Goal: Task Accomplishment & Management: Manage account settings

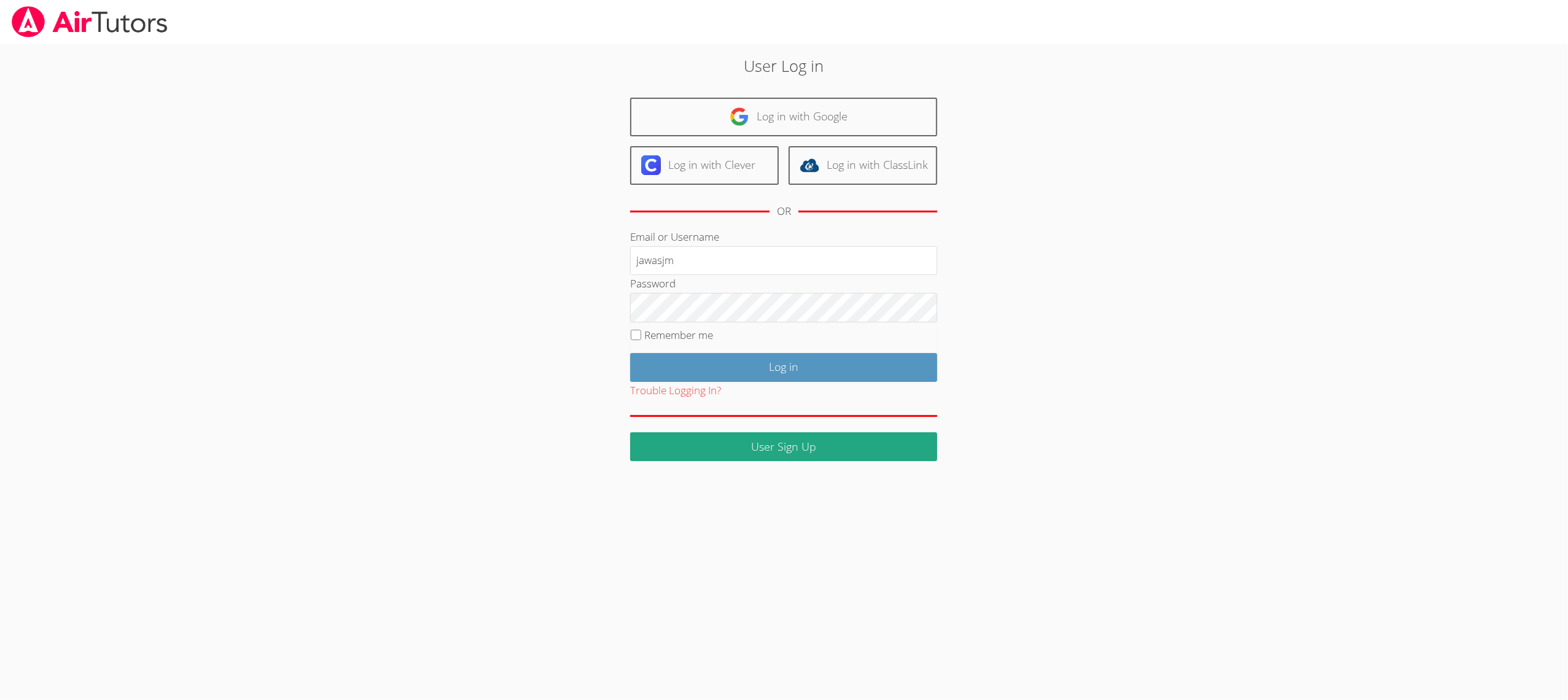
type input "jawasjm"
click at [684, 363] on input "Log in" at bounding box center [783, 367] width 307 height 29
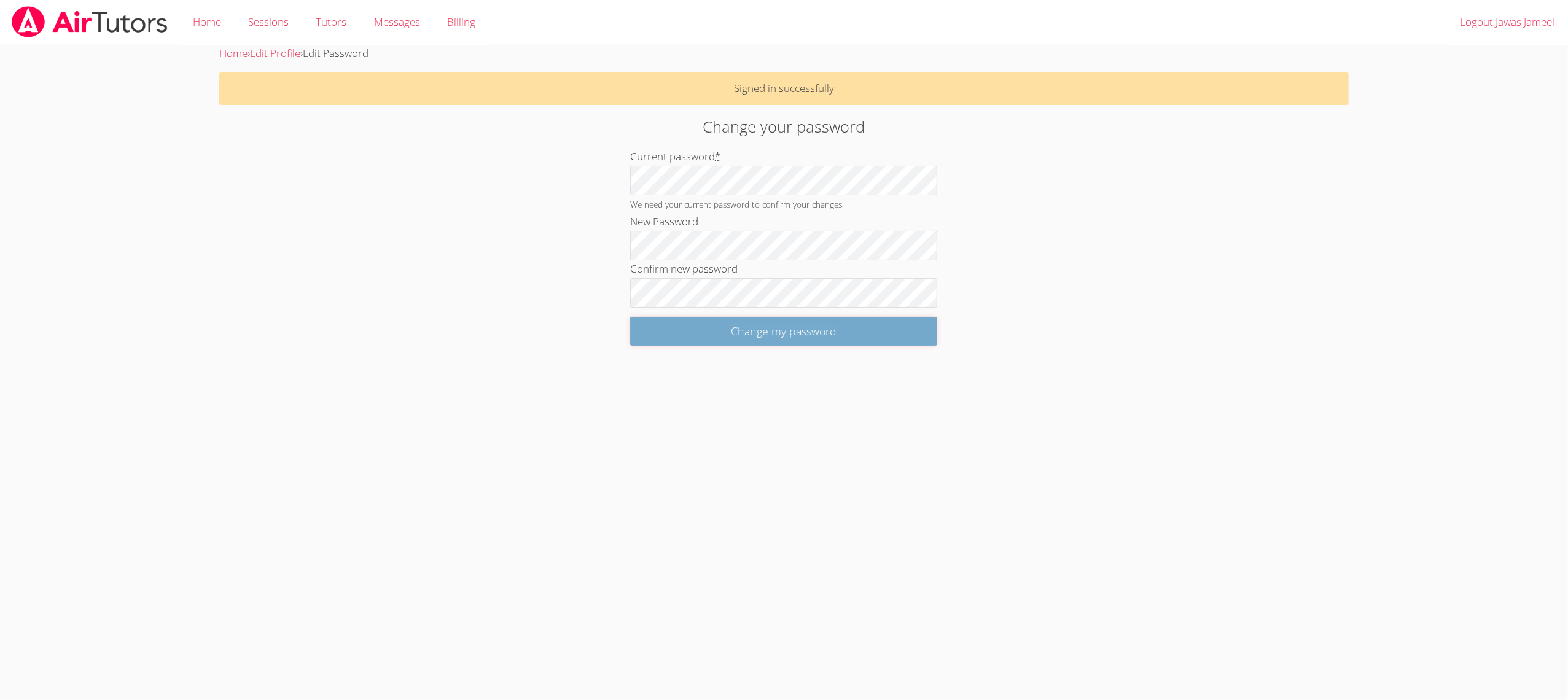
click at [683, 324] on input "Change my password" at bounding box center [783, 331] width 307 height 29
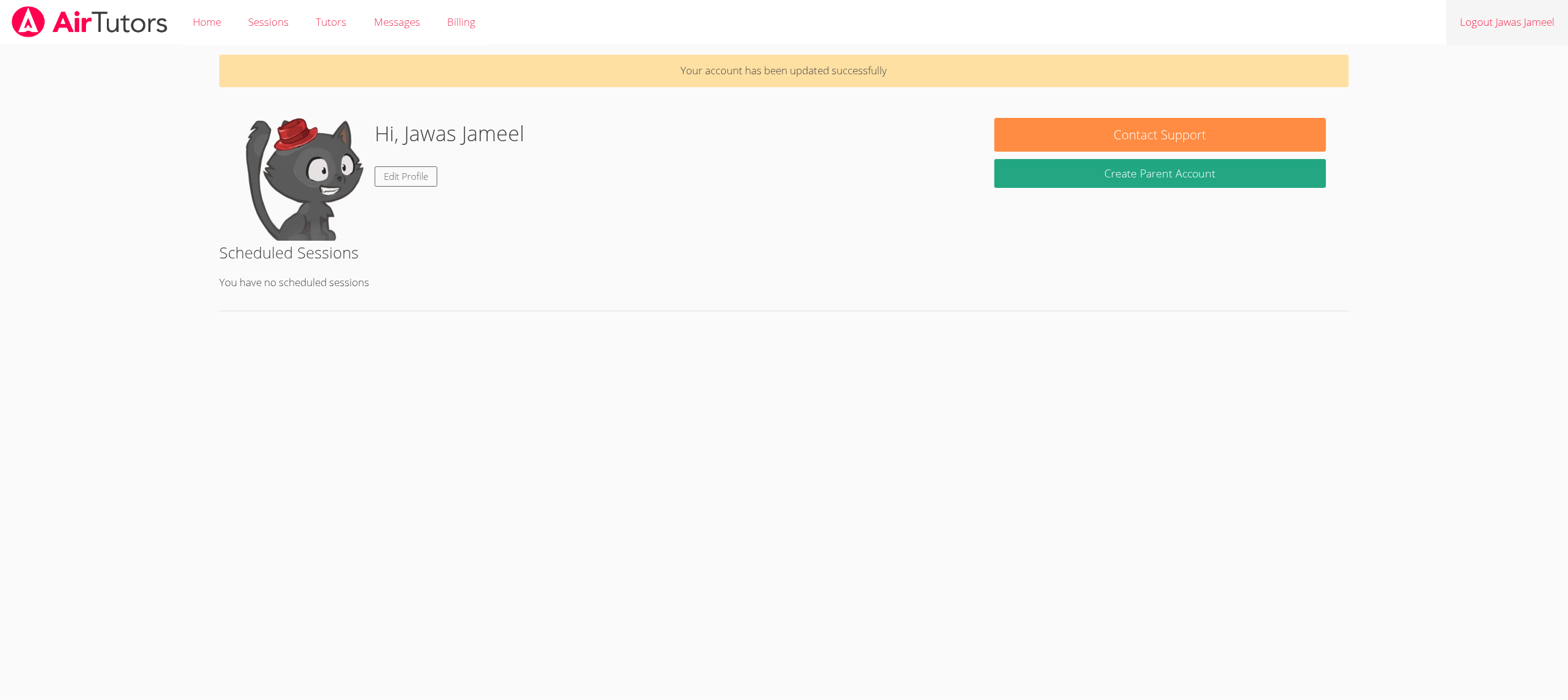
click at [1500, 22] on link "Logout Jawas Jameel" at bounding box center [1507, 22] width 121 height 44
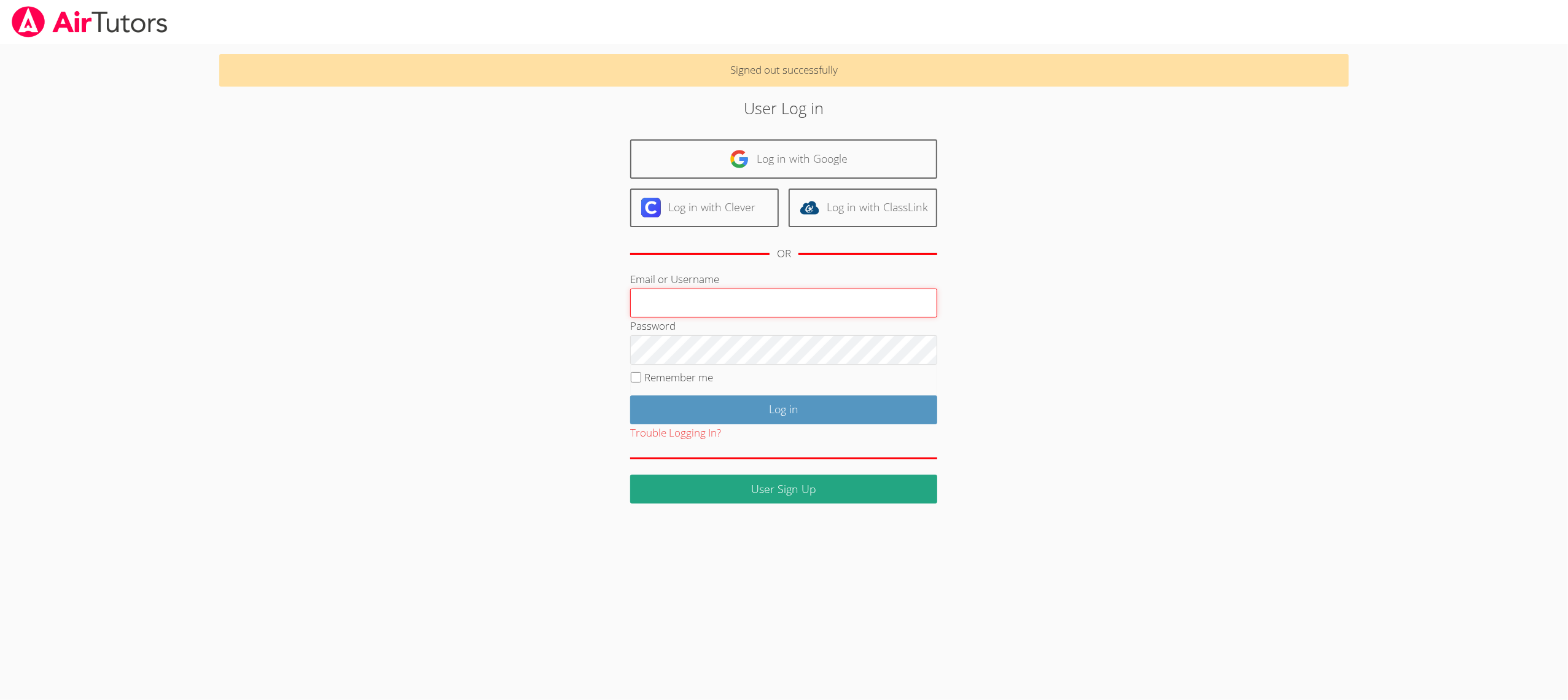
paste input "mansoorjm"
type input "mansoorjm"
click at [641, 409] on input "Log in" at bounding box center [783, 410] width 307 height 29
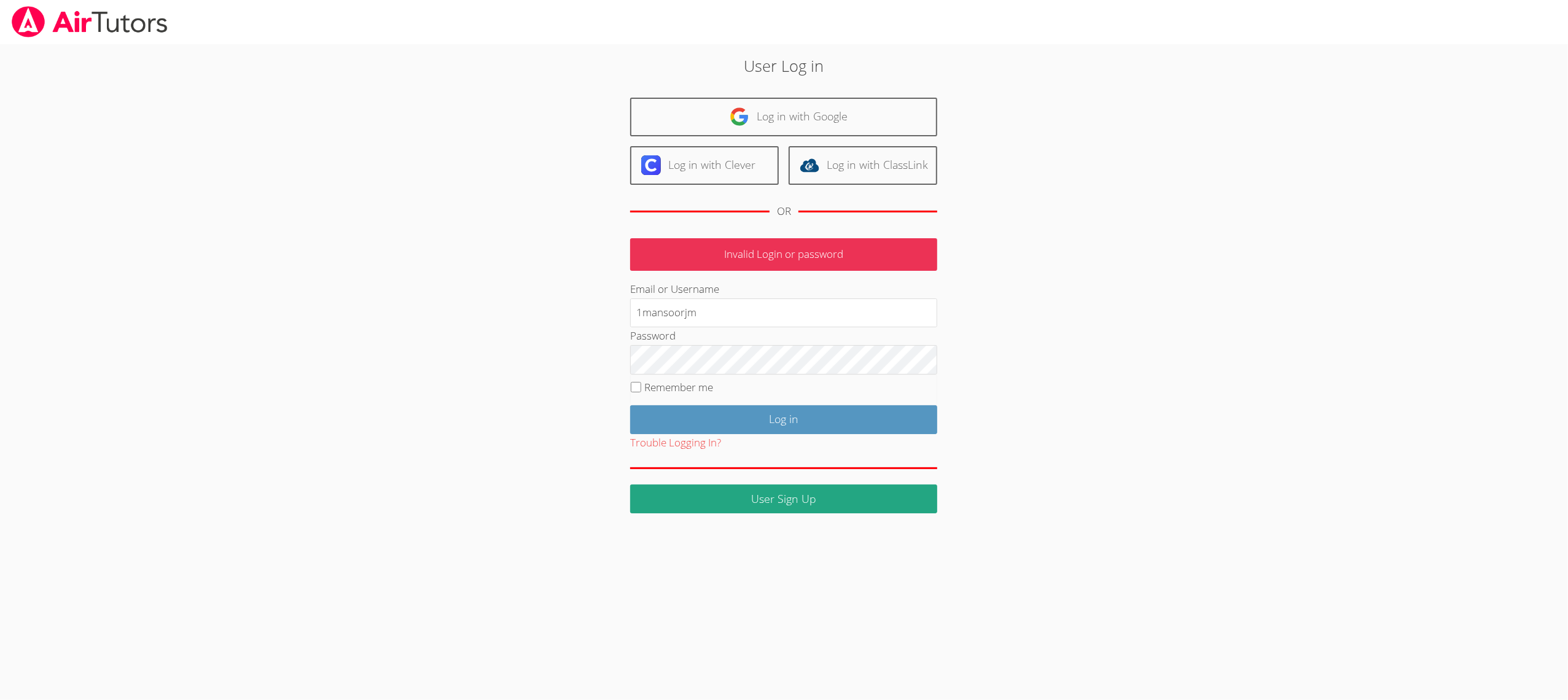
type input "mansoorjm"
click at [675, 426] on input "Log in" at bounding box center [783, 419] width 307 height 29
